Goal: Navigation & Orientation: Understand site structure

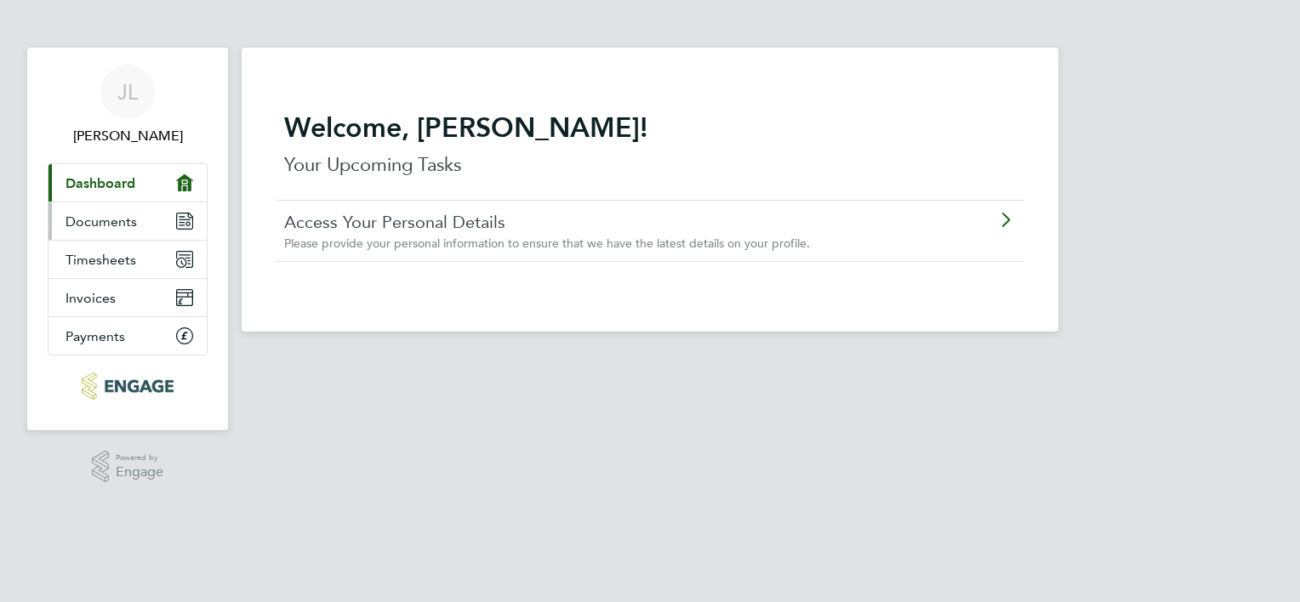
click at [94, 228] on span "Documents" at bounding box center [101, 222] width 71 height 16
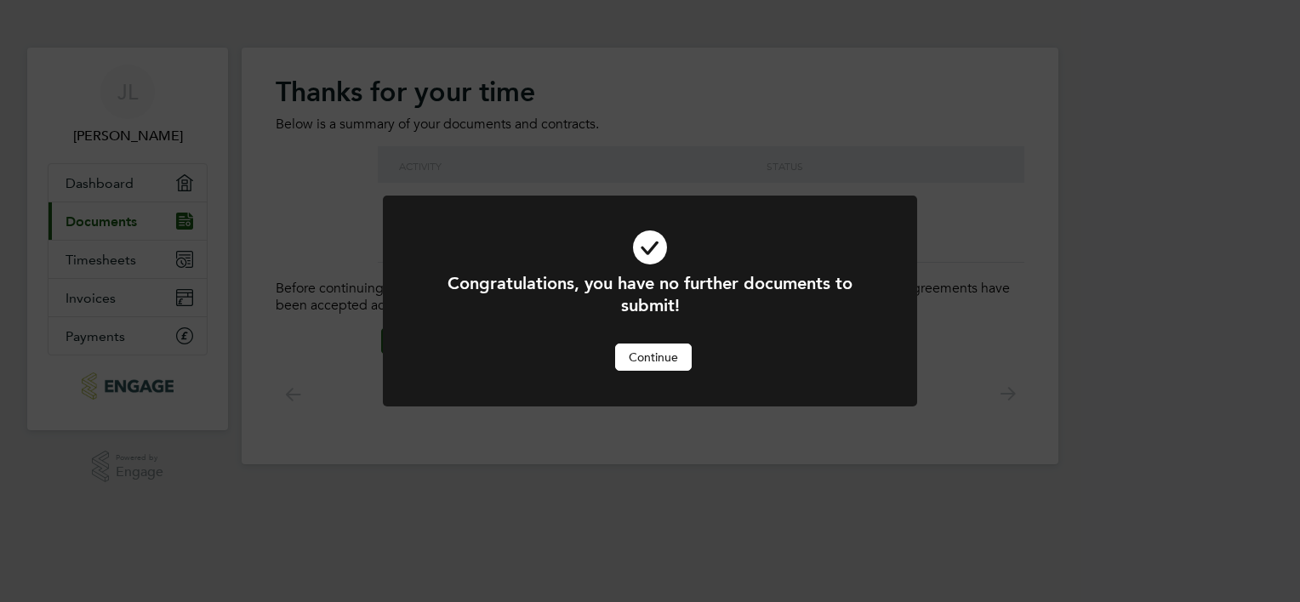
click at [653, 362] on button "Continue" at bounding box center [653, 357] width 77 height 27
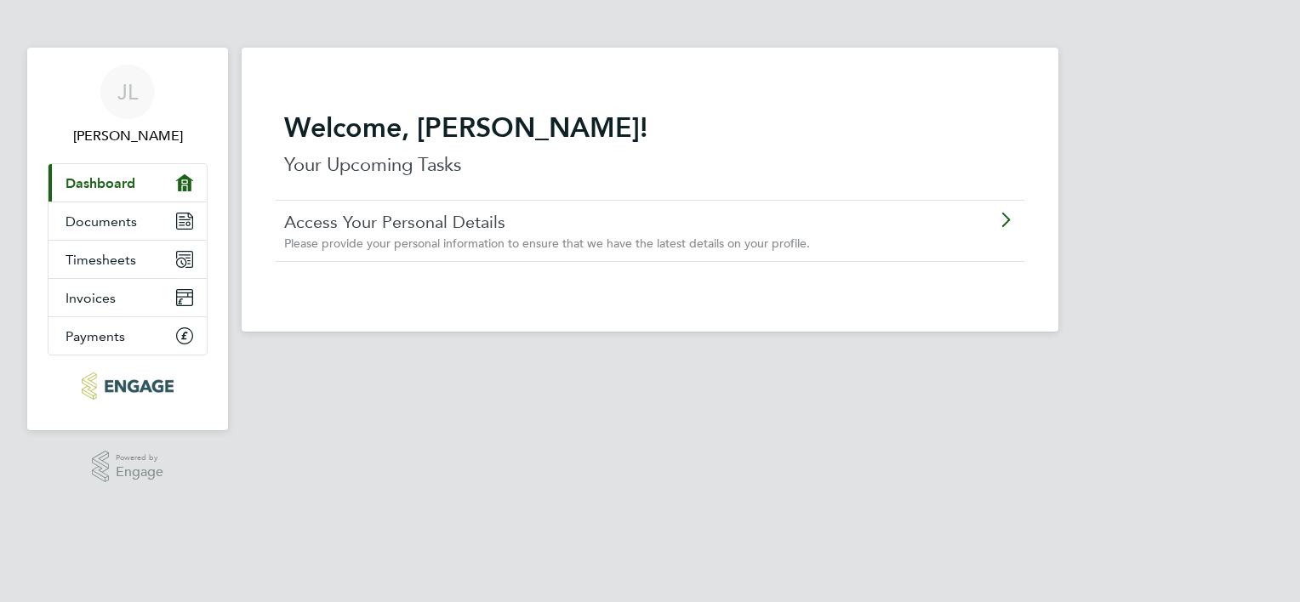
click at [1001, 220] on icon at bounding box center [1005, 221] width 21 height 14
click at [102, 218] on span "Documents" at bounding box center [101, 222] width 71 height 16
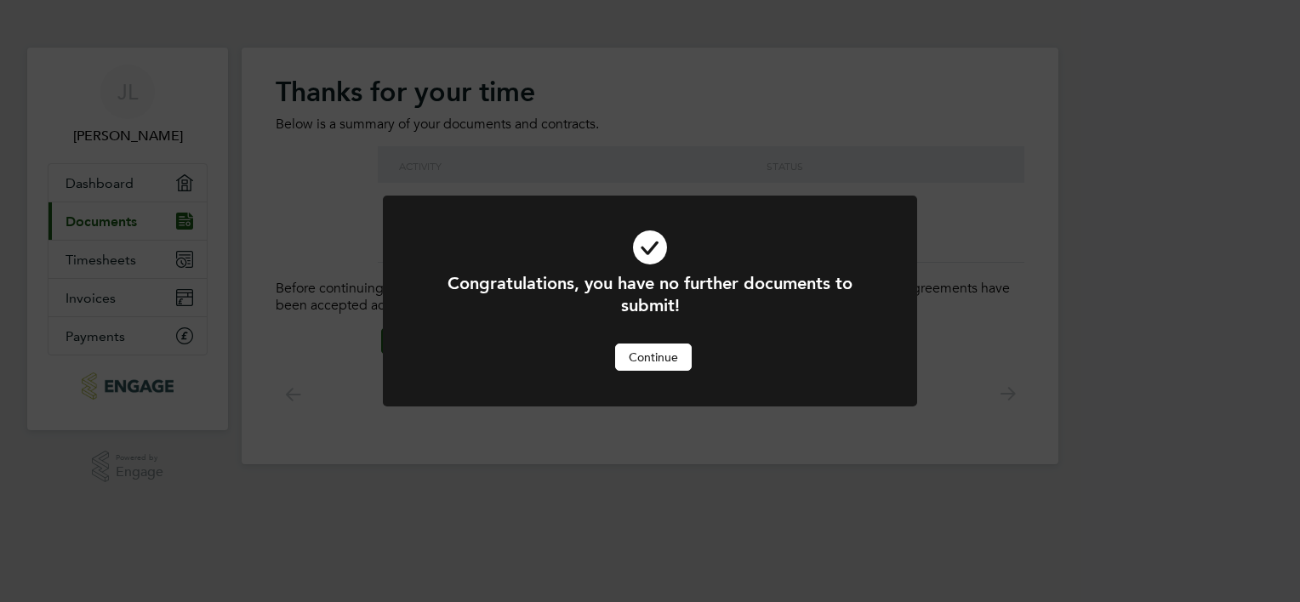
click at [653, 361] on button "Continue" at bounding box center [653, 357] width 77 height 27
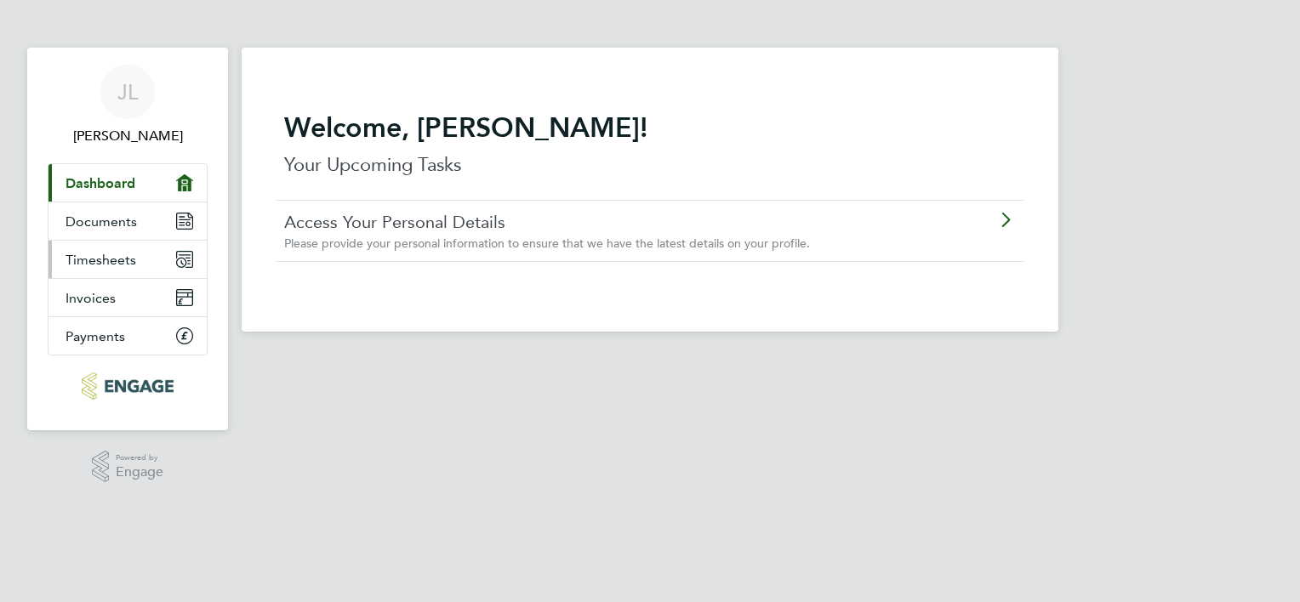
click at [92, 265] on span "Timesheets" at bounding box center [101, 260] width 71 height 16
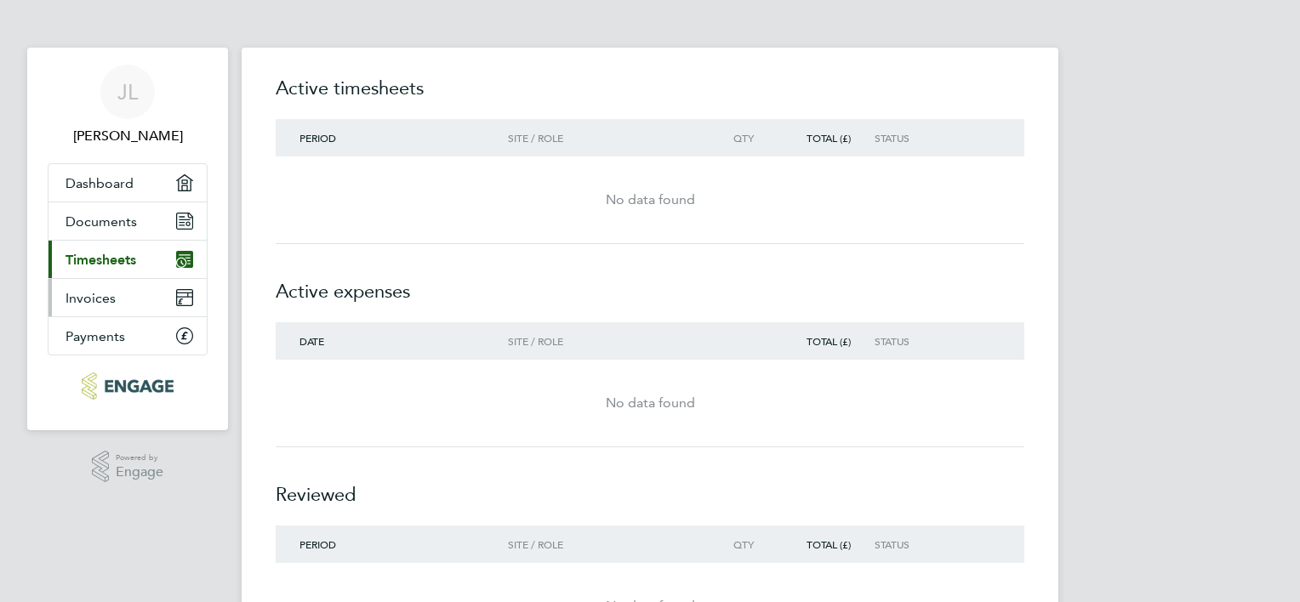
click at [105, 299] on span "Invoices" at bounding box center [91, 298] width 50 height 16
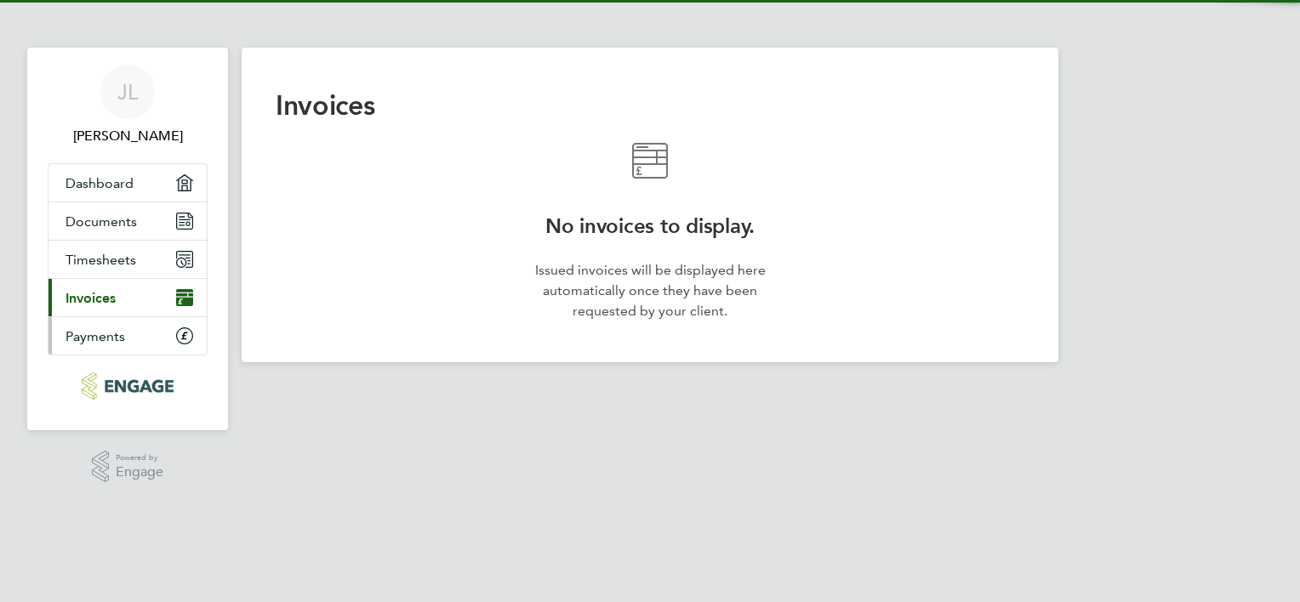
click at [88, 344] on link "Payments" at bounding box center [127, 335] width 158 height 37
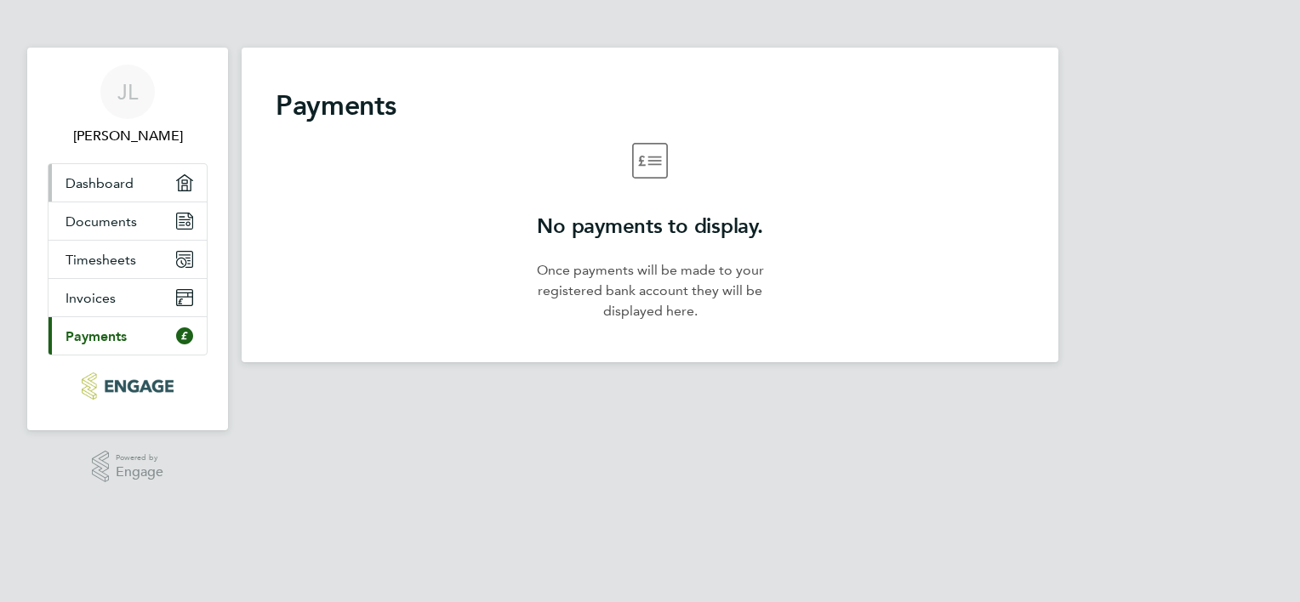
click at [103, 181] on span "Dashboard" at bounding box center [100, 183] width 68 height 16
